Goal: Information Seeking & Learning: Find specific fact

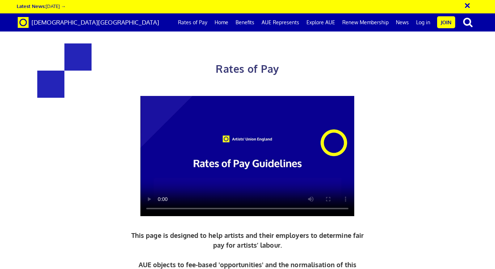
scroll to position [381, 0]
drag, startPoint x: 157, startPoint y: 100, endPoint x: 117, endPoint y: 102, distance: 39.8
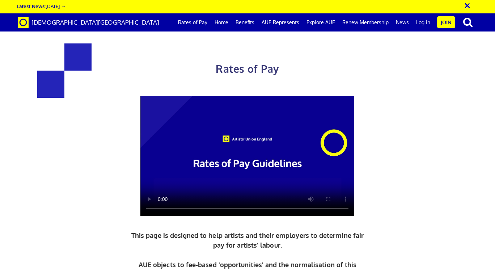
copy h3 "352.01"
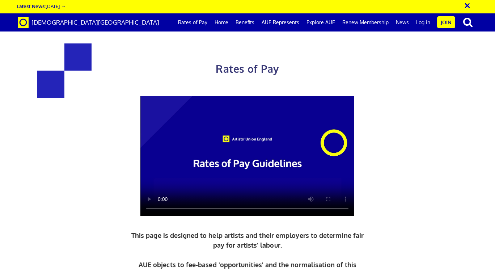
drag, startPoint x: 345, startPoint y: 213, endPoint x: 327, endPoint y: 214, distance: 18.8
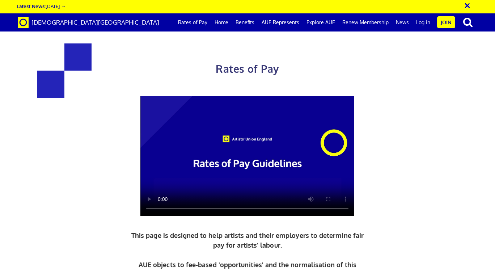
copy span "352.01"
drag, startPoint x: 346, startPoint y: 194, endPoint x: 325, endPoint y: 196, distance: 20.7
copy span "278.09"
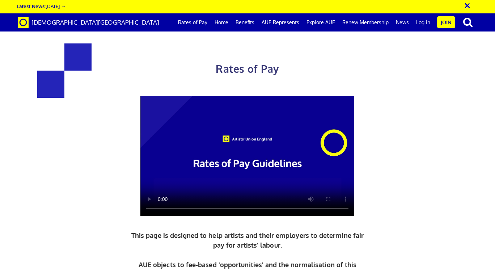
scroll to position [0, 0]
